Goal: Find specific page/section: Find specific page/section

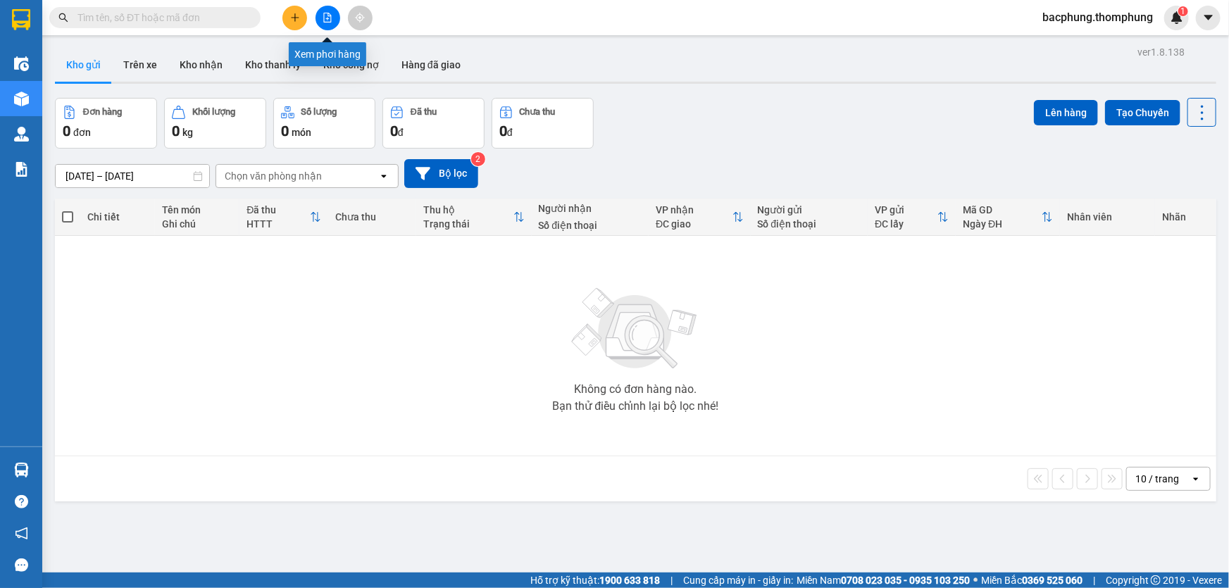
click at [325, 21] on button at bounding box center [327, 18] width 25 height 25
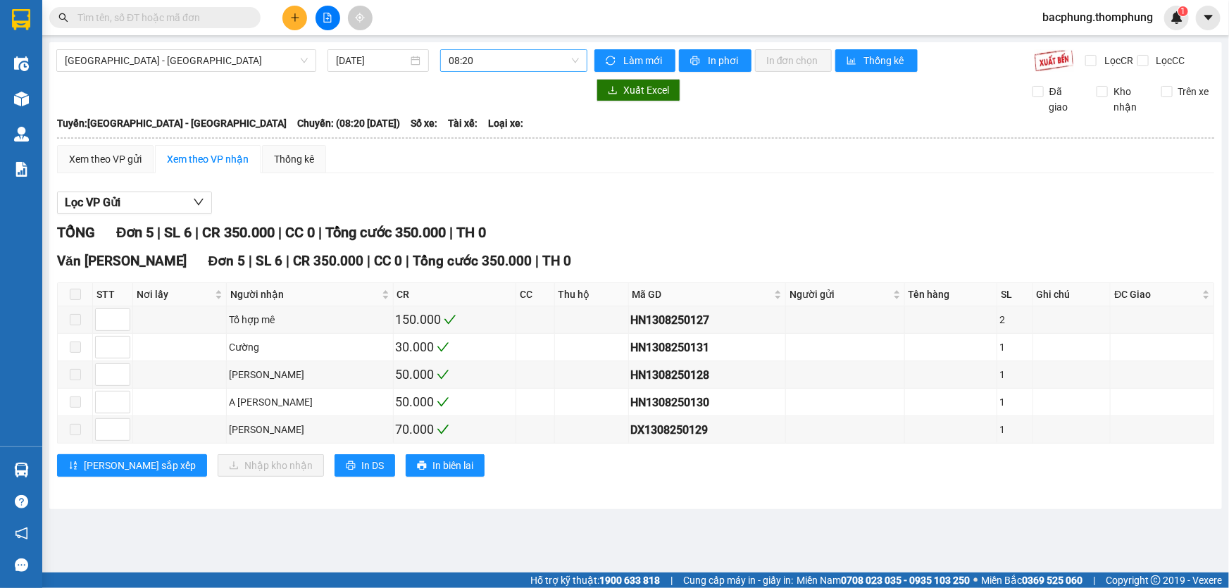
click at [473, 57] on span "08:20" at bounding box center [514, 60] width 130 height 21
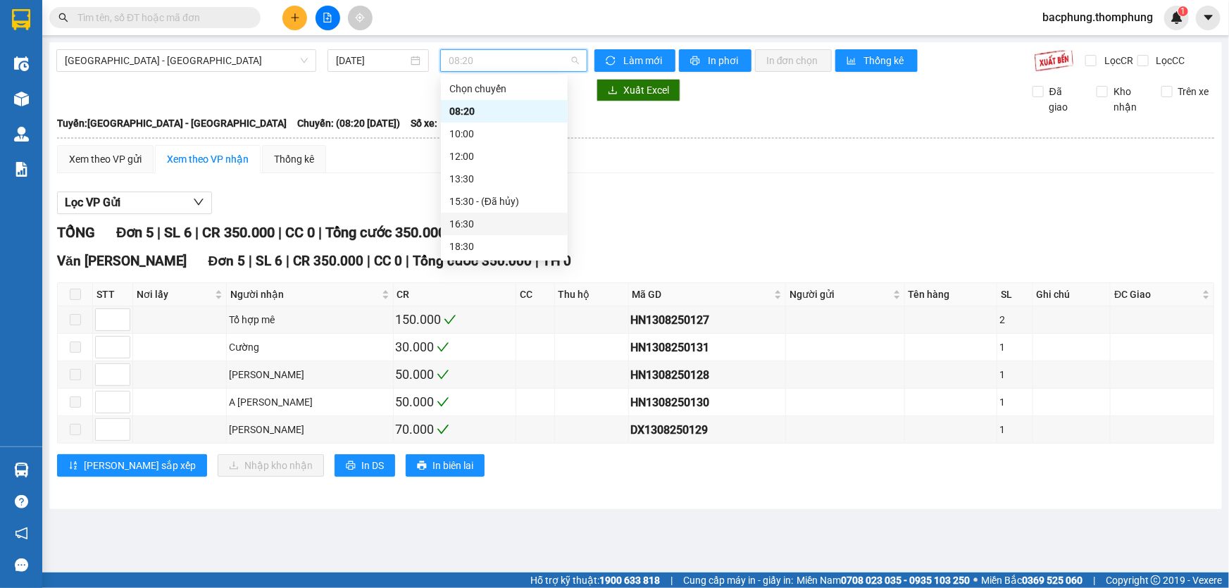
click at [494, 227] on div "16:30" at bounding box center [504, 223] width 110 height 15
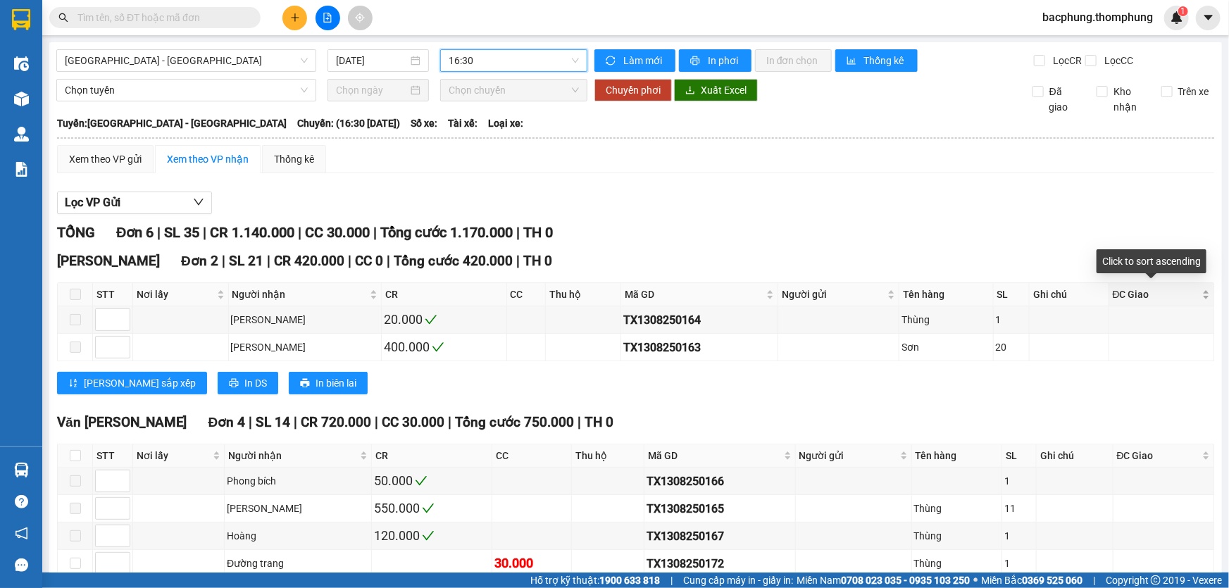
scroll to position [75, 0]
